Goal: Check status: Check status

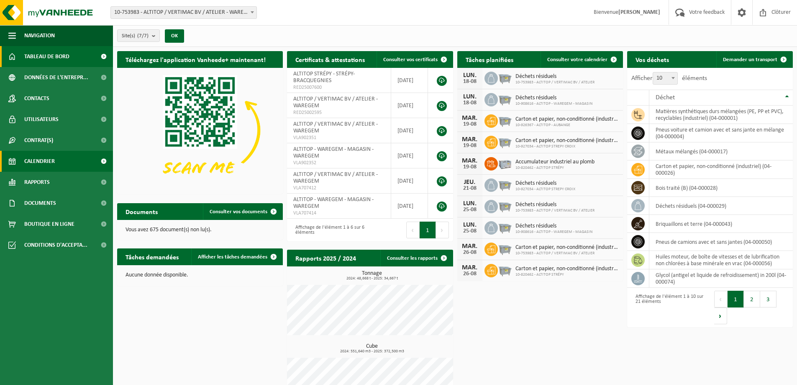
click at [64, 160] on link "Calendrier" at bounding box center [56, 161] width 113 height 21
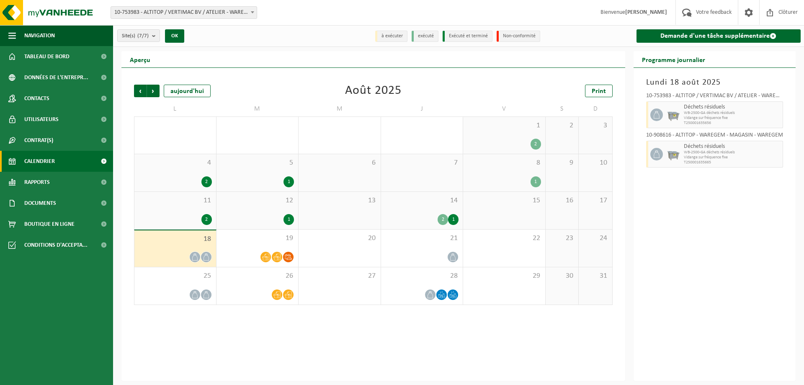
click at [420, 213] on div "14 2 1" at bounding box center [422, 210] width 82 height 37
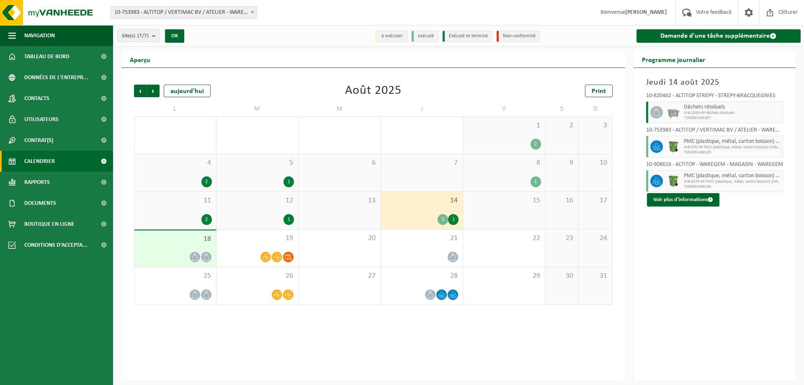
click at [249, 211] on div "12 1" at bounding box center [257, 210] width 82 height 37
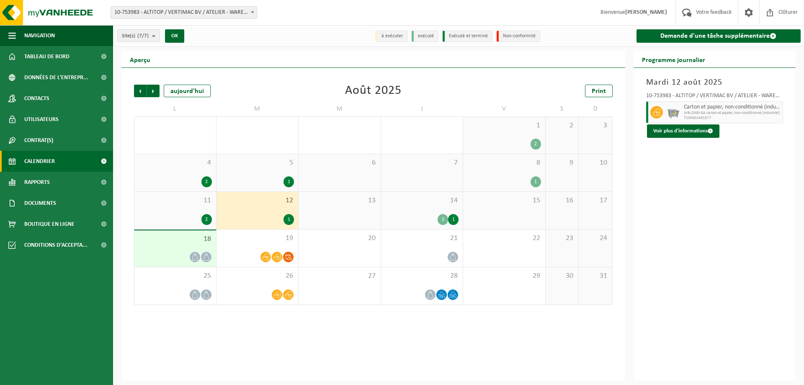
click at [211, 208] on div "11 2" at bounding box center [175, 210] width 82 height 37
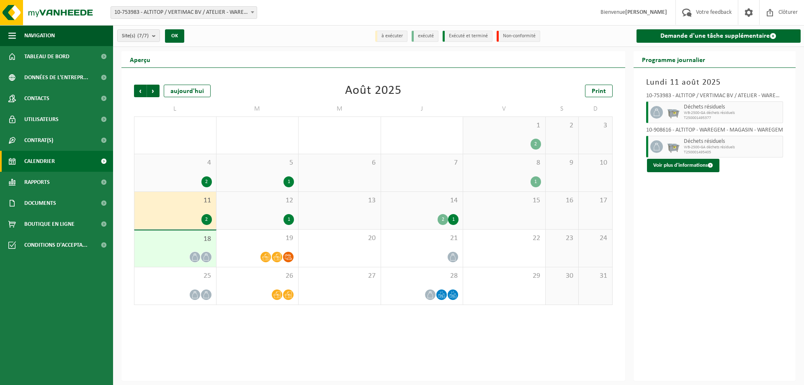
click at [179, 166] on span "4" at bounding box center [175, 162] width 73 height 9
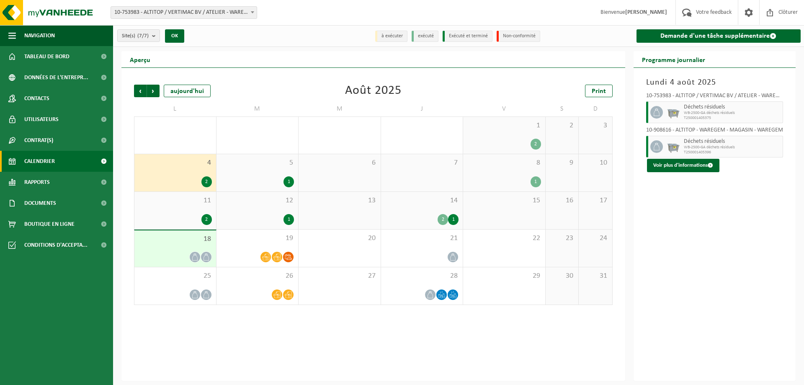
click at [266, 174] on div "5 1" at bounding box center [257, 172] width 82 height 37
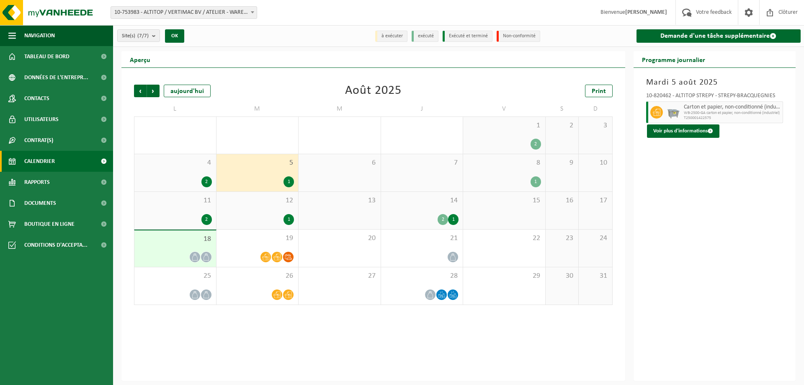
click at [525, 171] on div "8 1" at bounding box center [504, 172] width 82 height 37
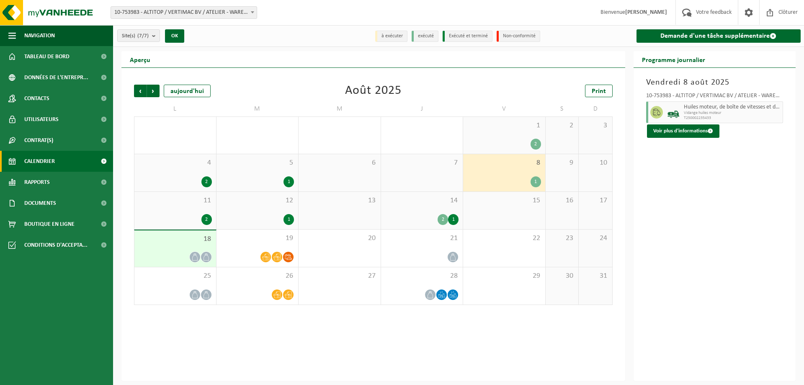
click at [503, 128] on span "1" at bounding box center [504, 125] width 74 height 9
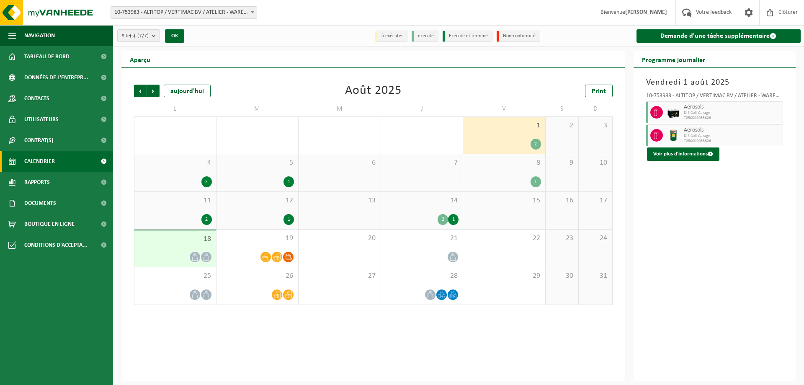
click at [442, 207] on div "14 2 1" at bounding box center [422, 210] width 82 height 37
